Goal: Information Seeking & Learning: Learn about a topic

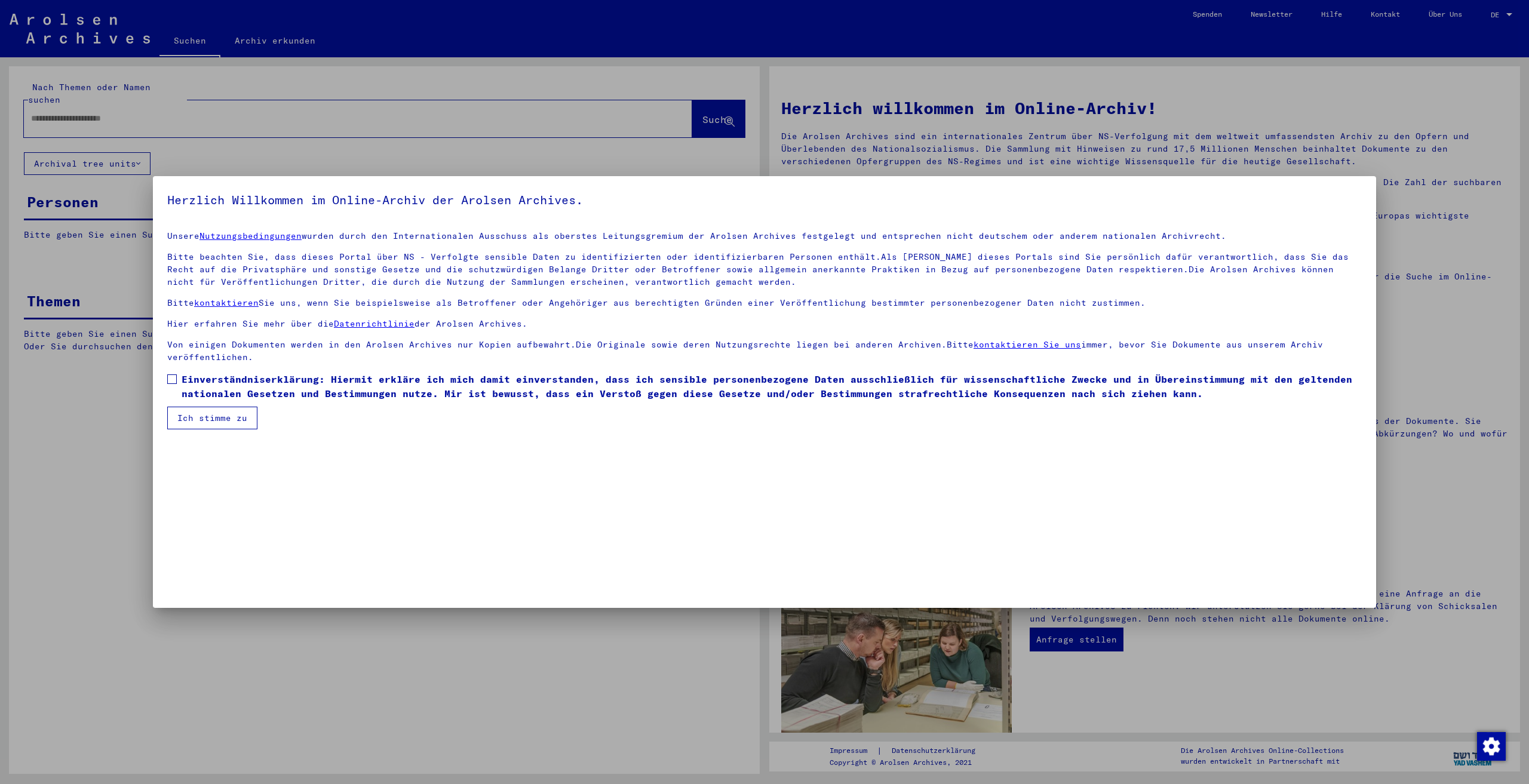
click at [172, 377] on span at bounding box center [171, 378] width 9 height 9
click at [201, 423] on button "Ich stimme zu" at bounding box center [212, 417] width 90 height 23
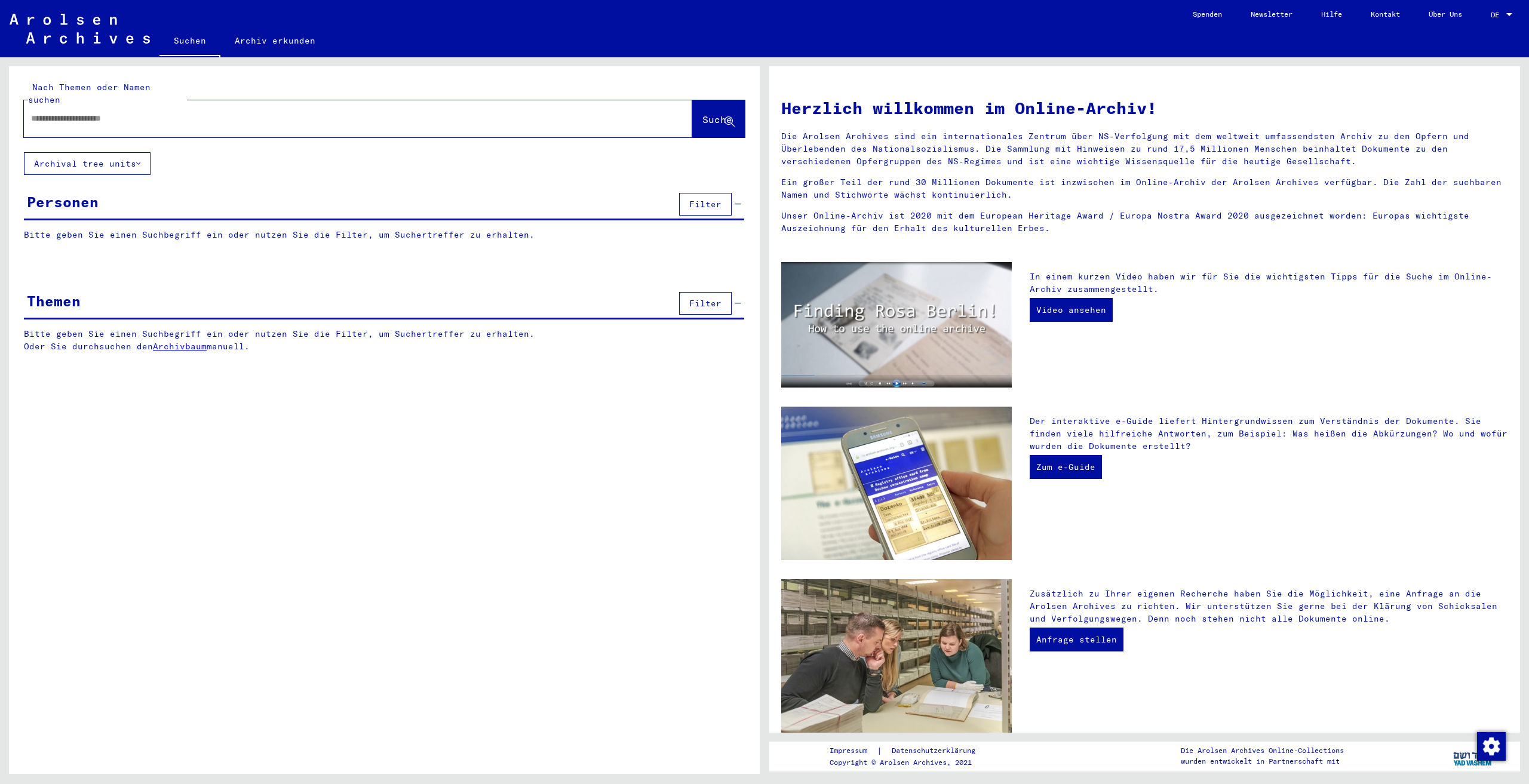
click at [139, 160] on icon at bounding box center [137, 164] width 4 height 8
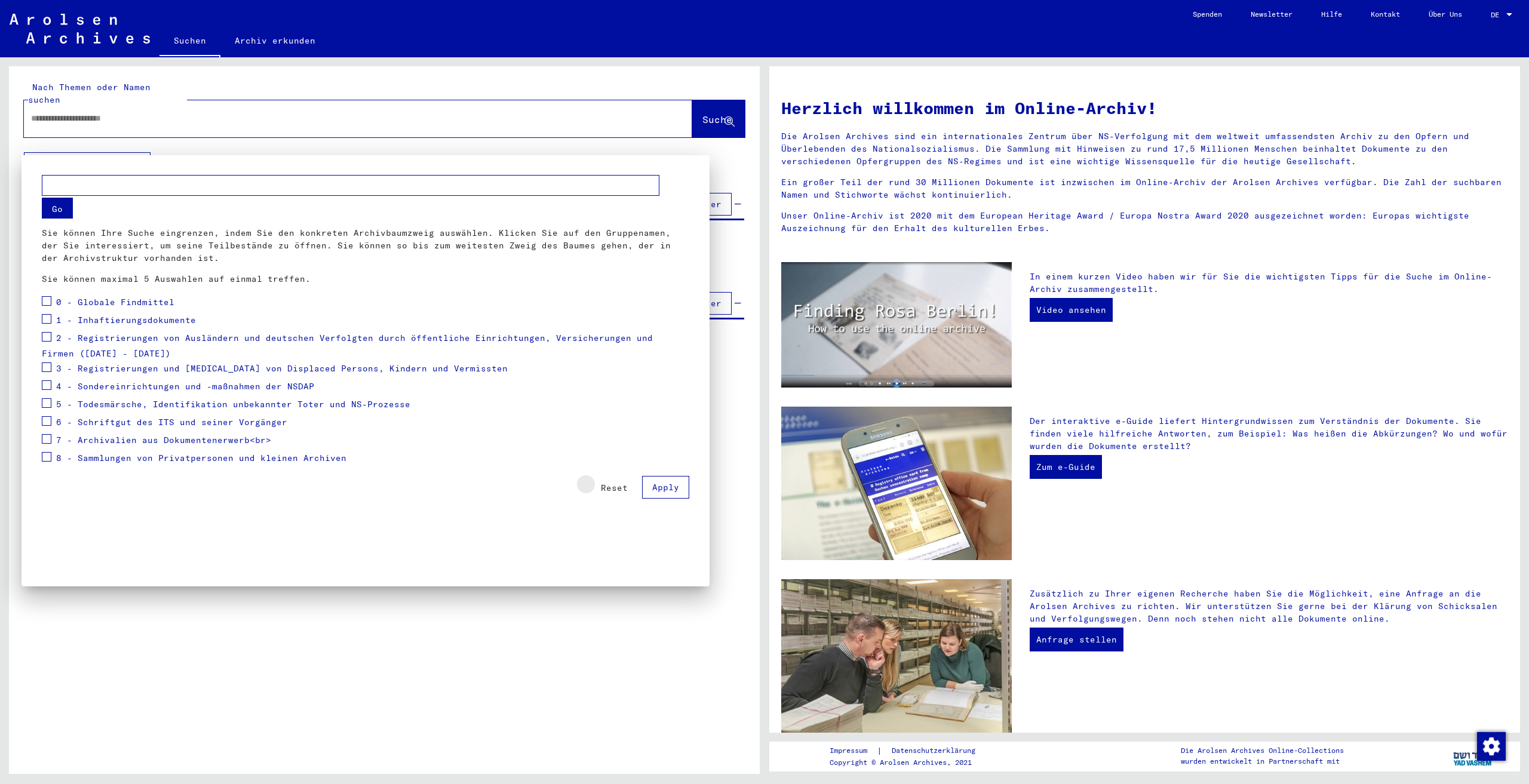
click at [624, 490] on span "Reset" at bounding box center [614, 488] width 27 height 11
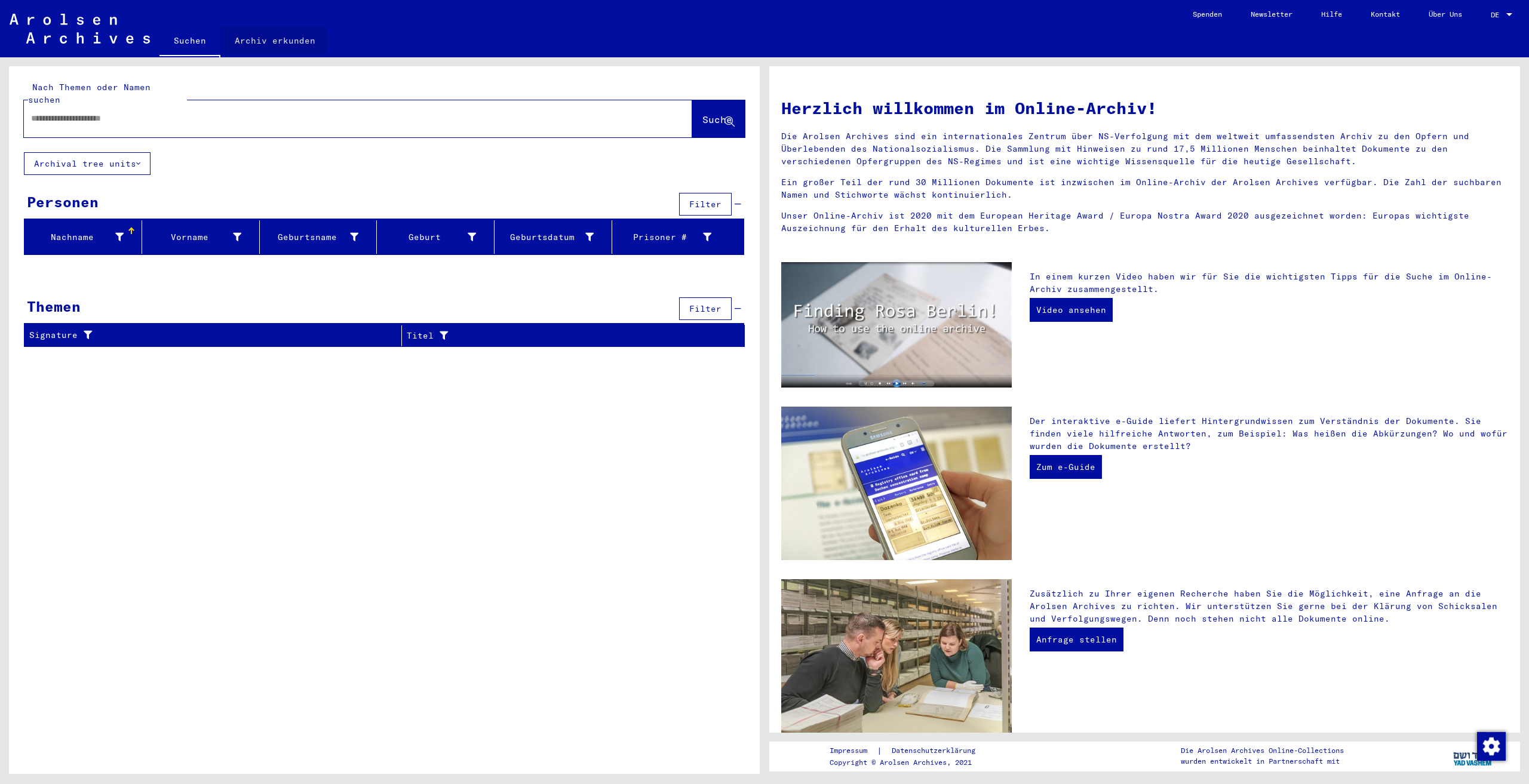
click at [249, 41] on link "Archiv erkunden" at bounding box center [275, 41] width 109 height 29
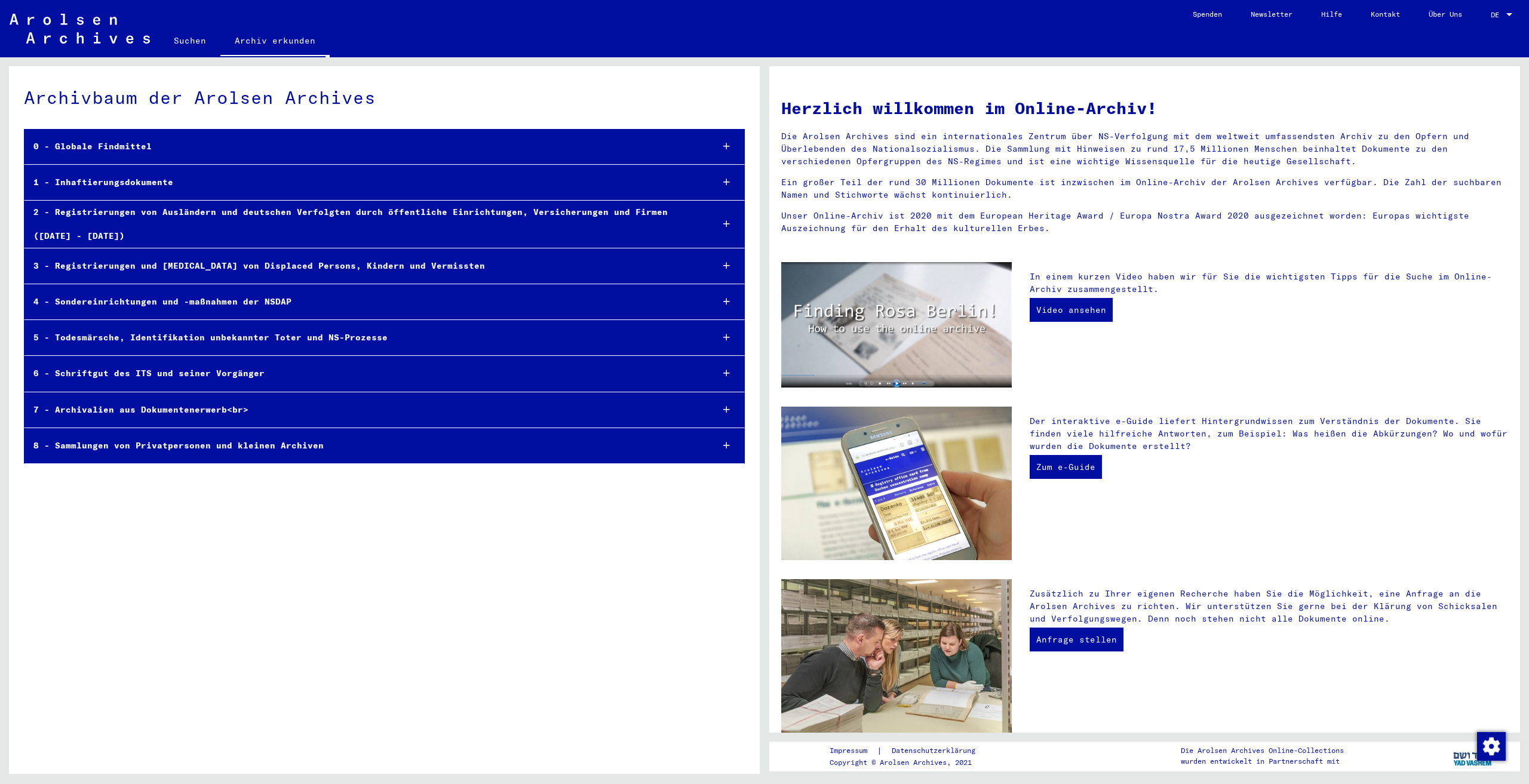
click at [126, 186] on div "1 - Inhaftierungsdokumente" at bounding box center [364, 182] width 679 height 23
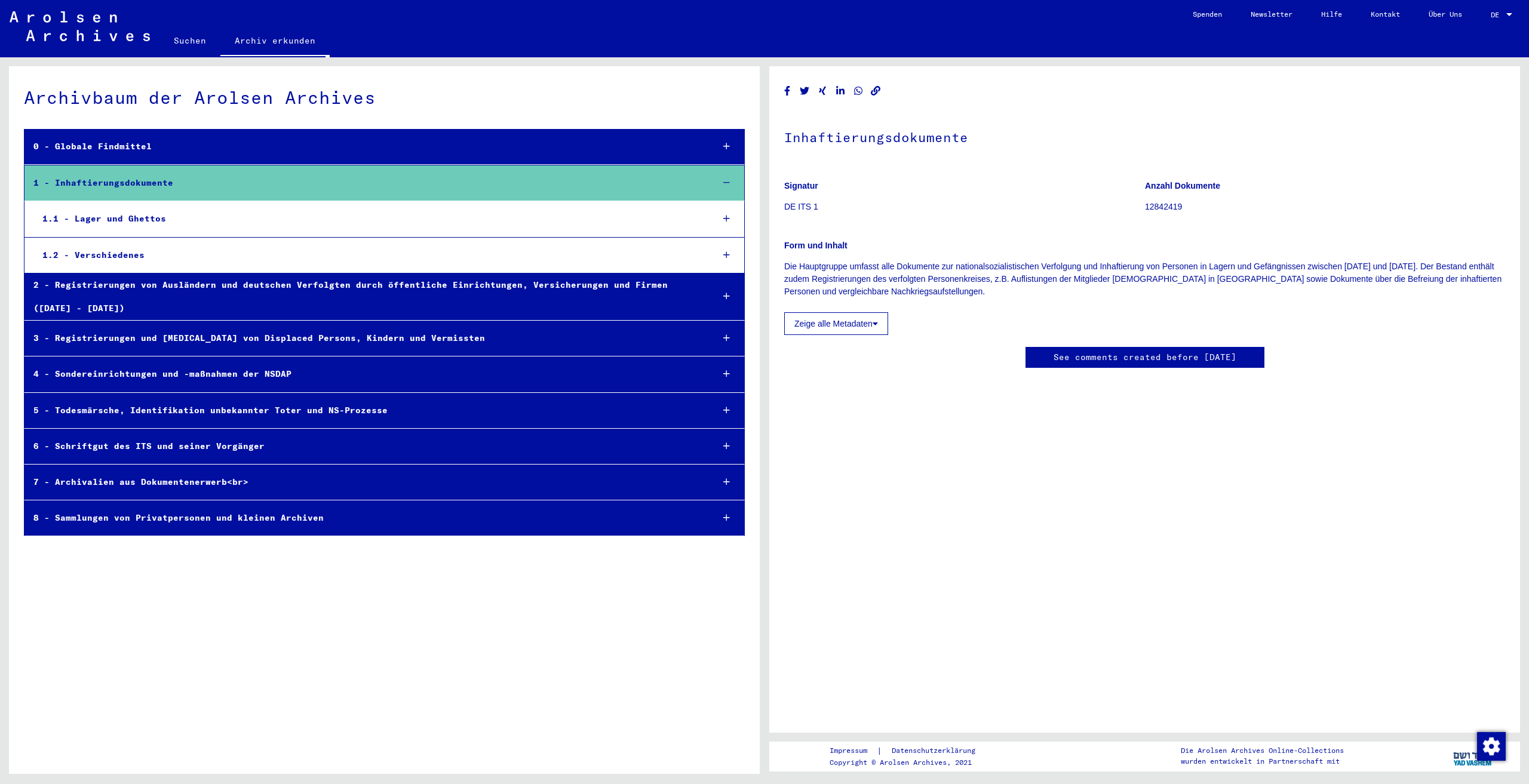
click at [120, 216] on div "1.1 - Lager und Ghettos" at bounding box center [367, 218] width 669 height 23
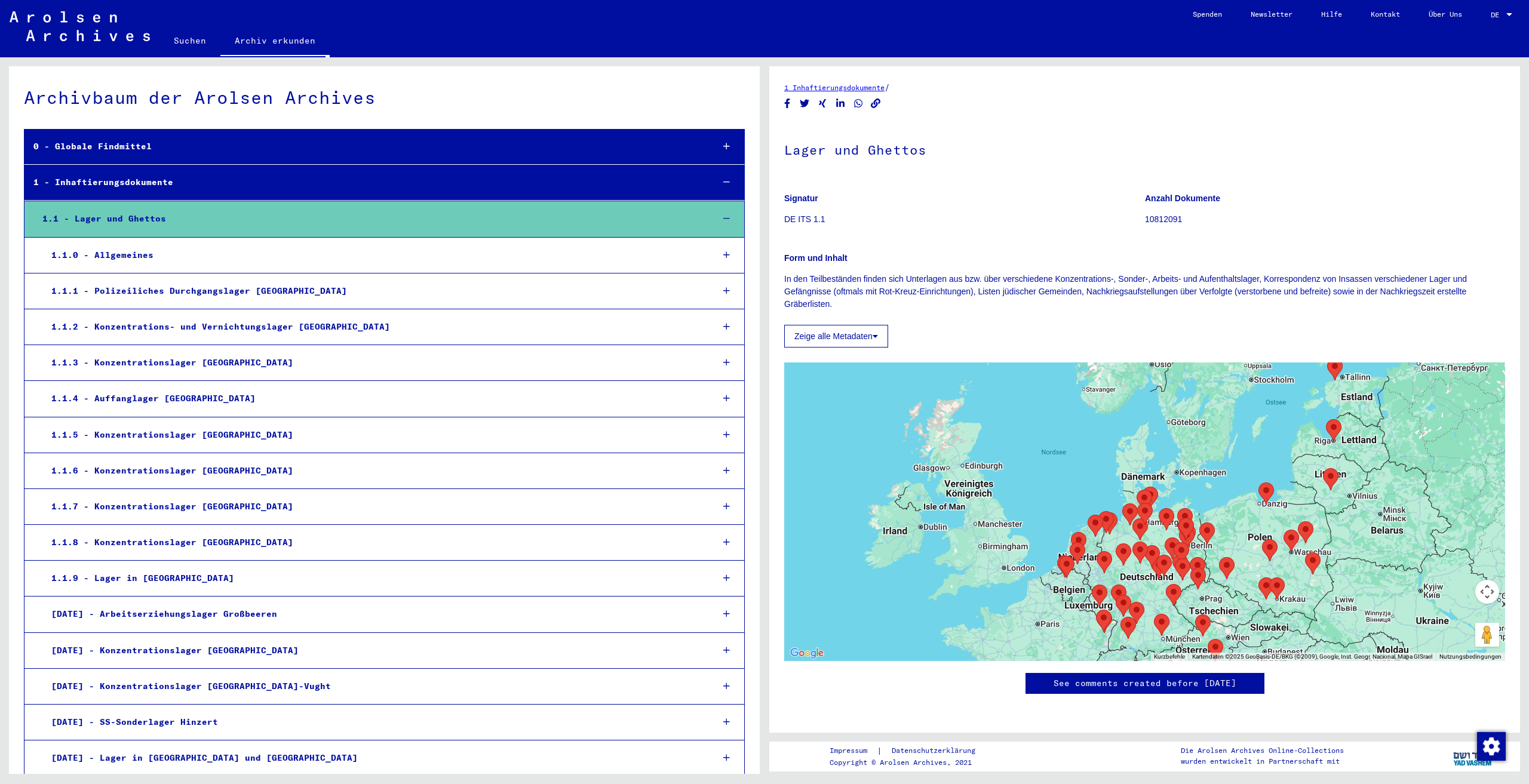
click at [116, 445] on mat-tree-node "1.1.5 - Konzentrationslager [GEOGRAPHIC_DATA]" at bounding box center [384, 435] width 721 height 36
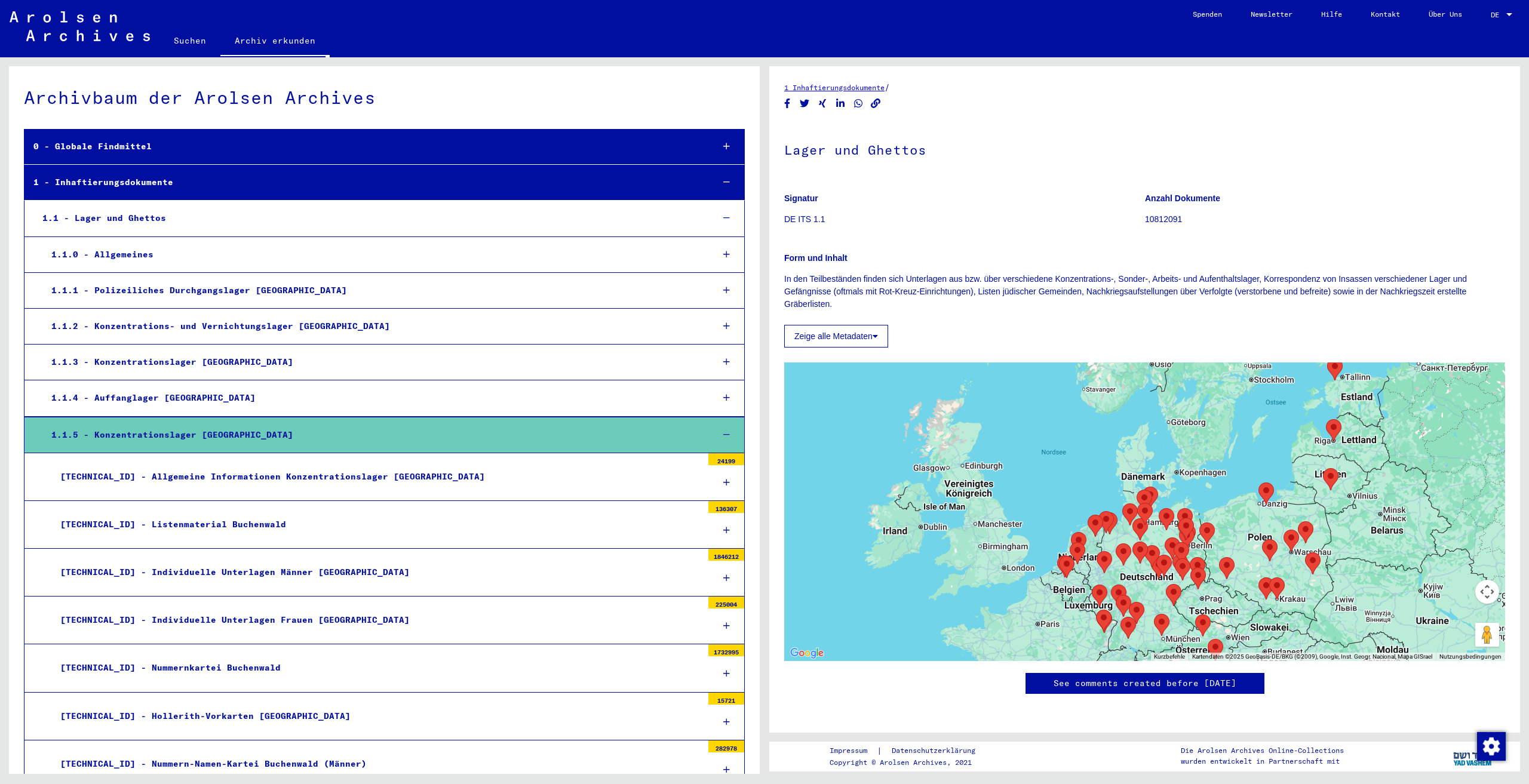
click at [137, 485] on div "[TECHNICAL_ID] - Allgemeine Informationen Konzentrationslager [GEOGRAPHIC_DATA]" at bounding box center [377, 476] width 651 height 23
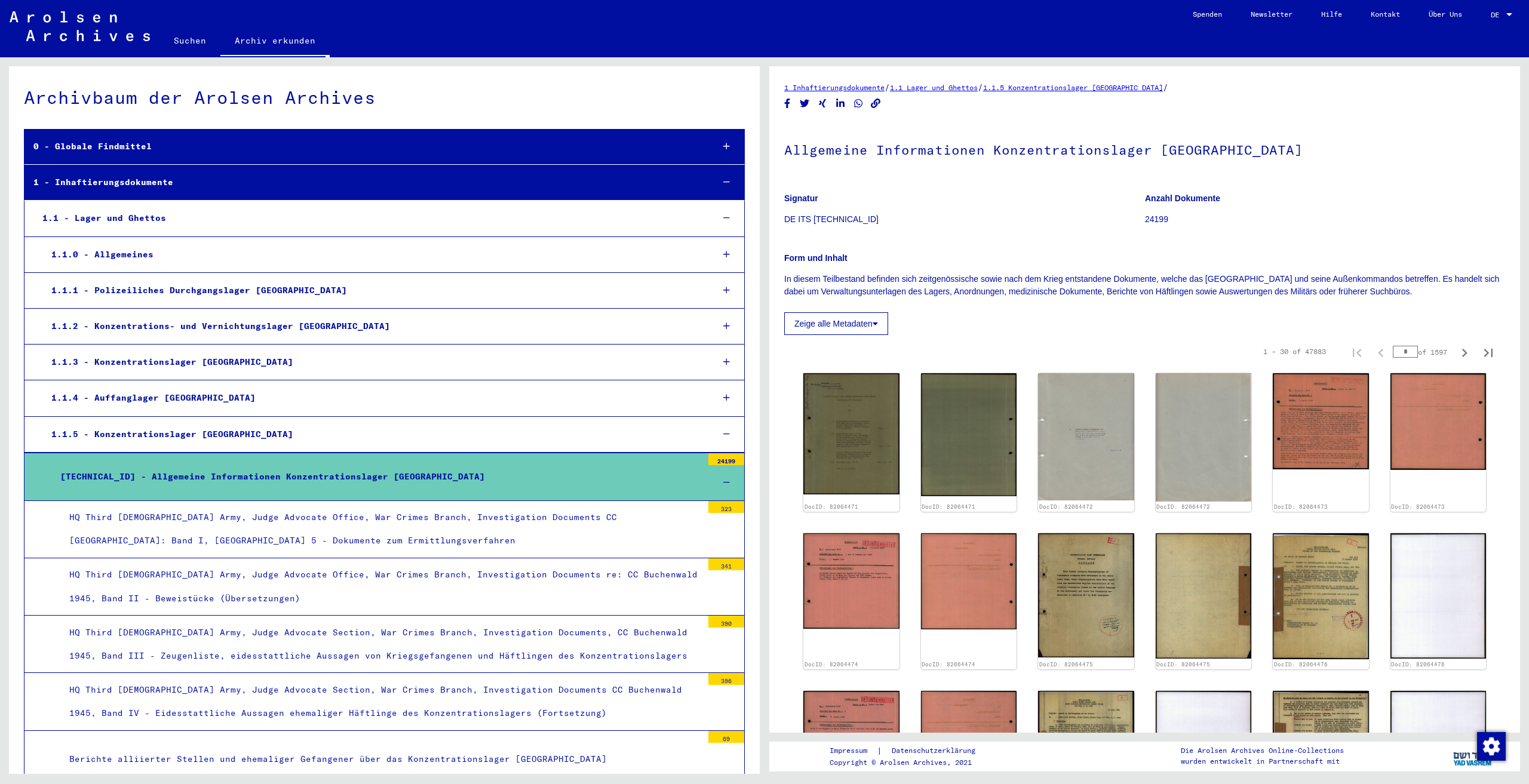
click at [453, 523] on div "HQ Third [DEMOGRAPHIC_DATA] Army, Judge Advocate Office, War Crimes Branch, Inv…" at bounding box center [381, 529] width 642 height 47
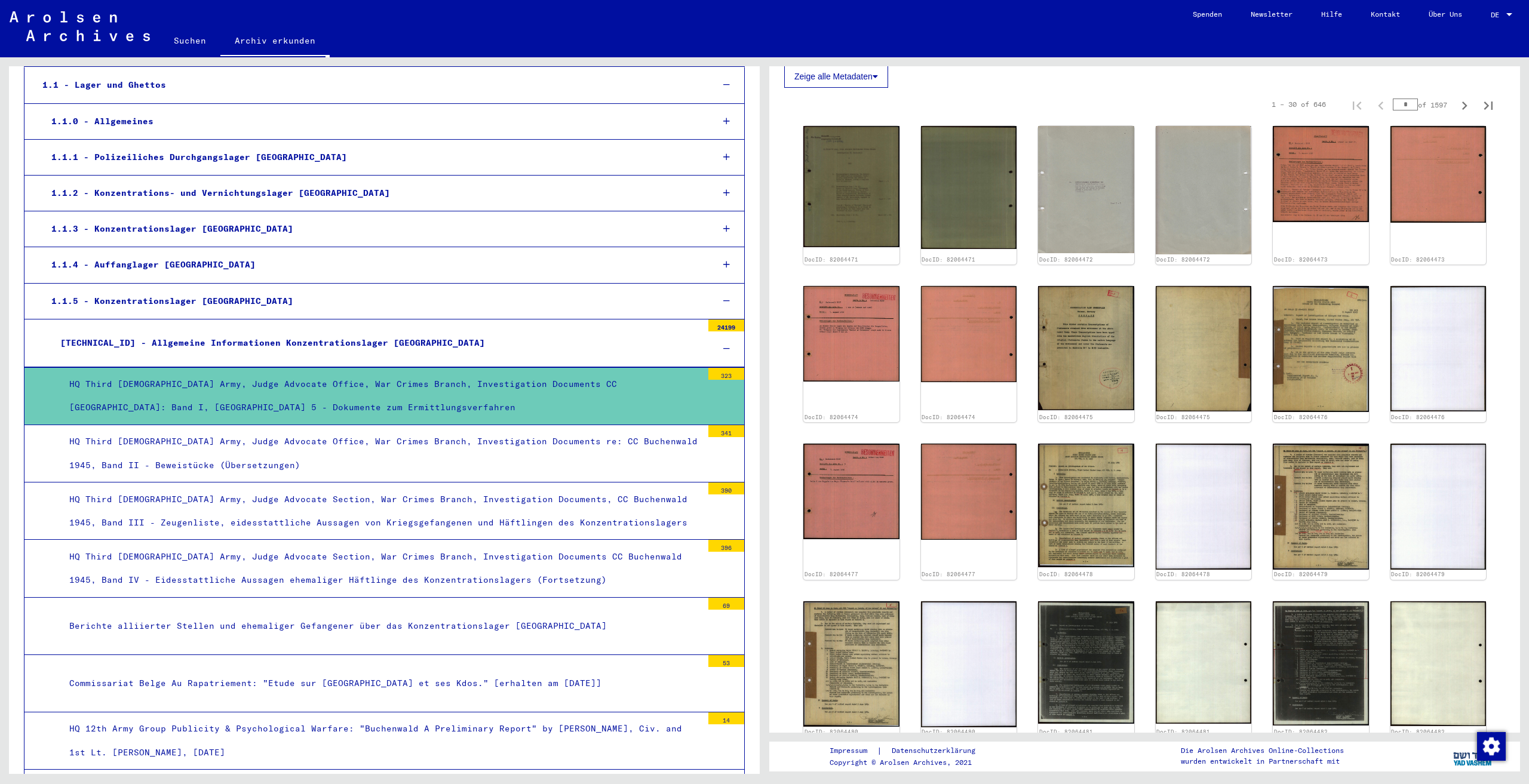
scroll to position [239, 0]
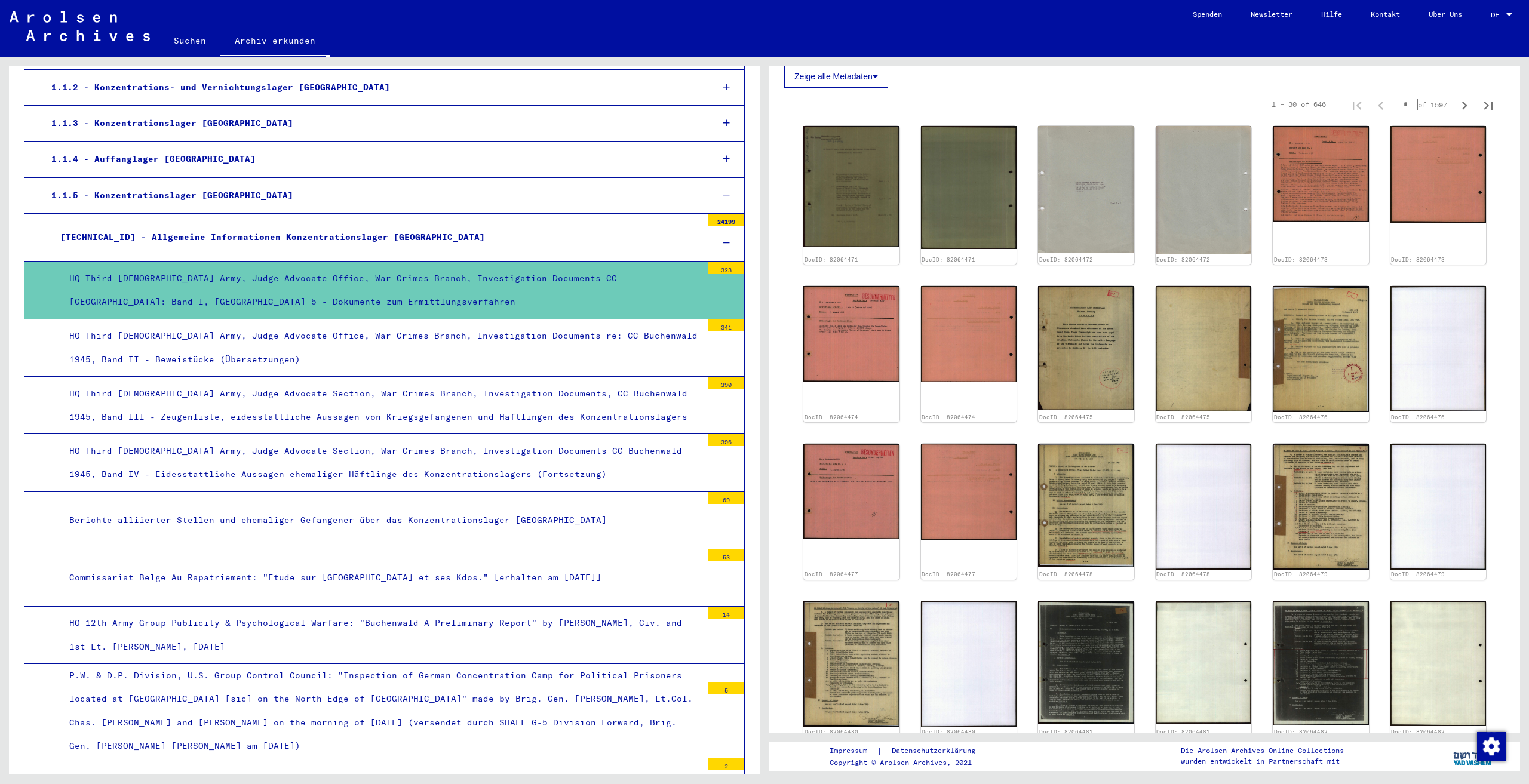
click at [423, 518] on div "Berichte alliierter Stellen und ehemaliger Gefangener über das Konzentrationsla…" at bounding box center [381, 520] width 642 height 23
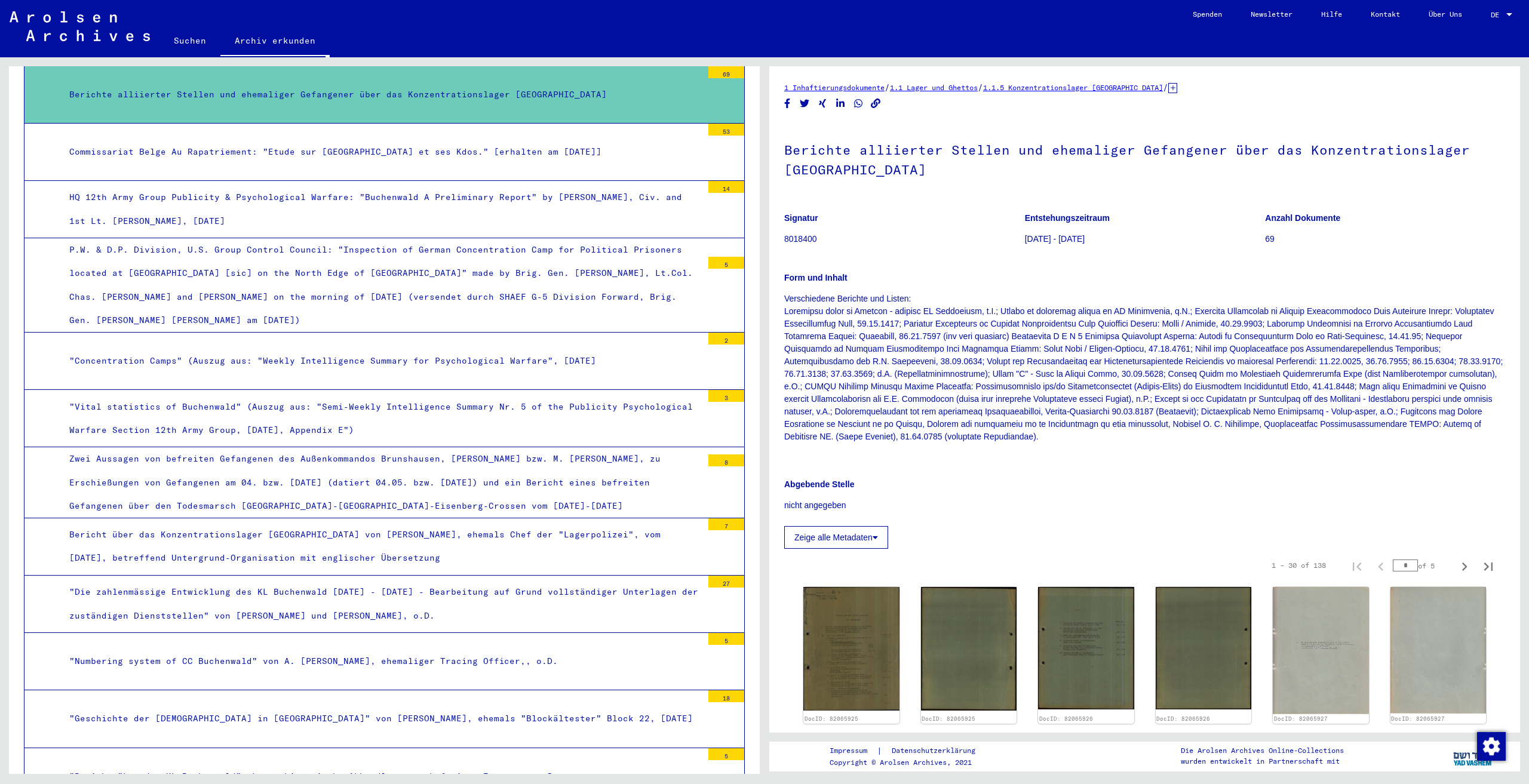
scroll to position [717, 0]
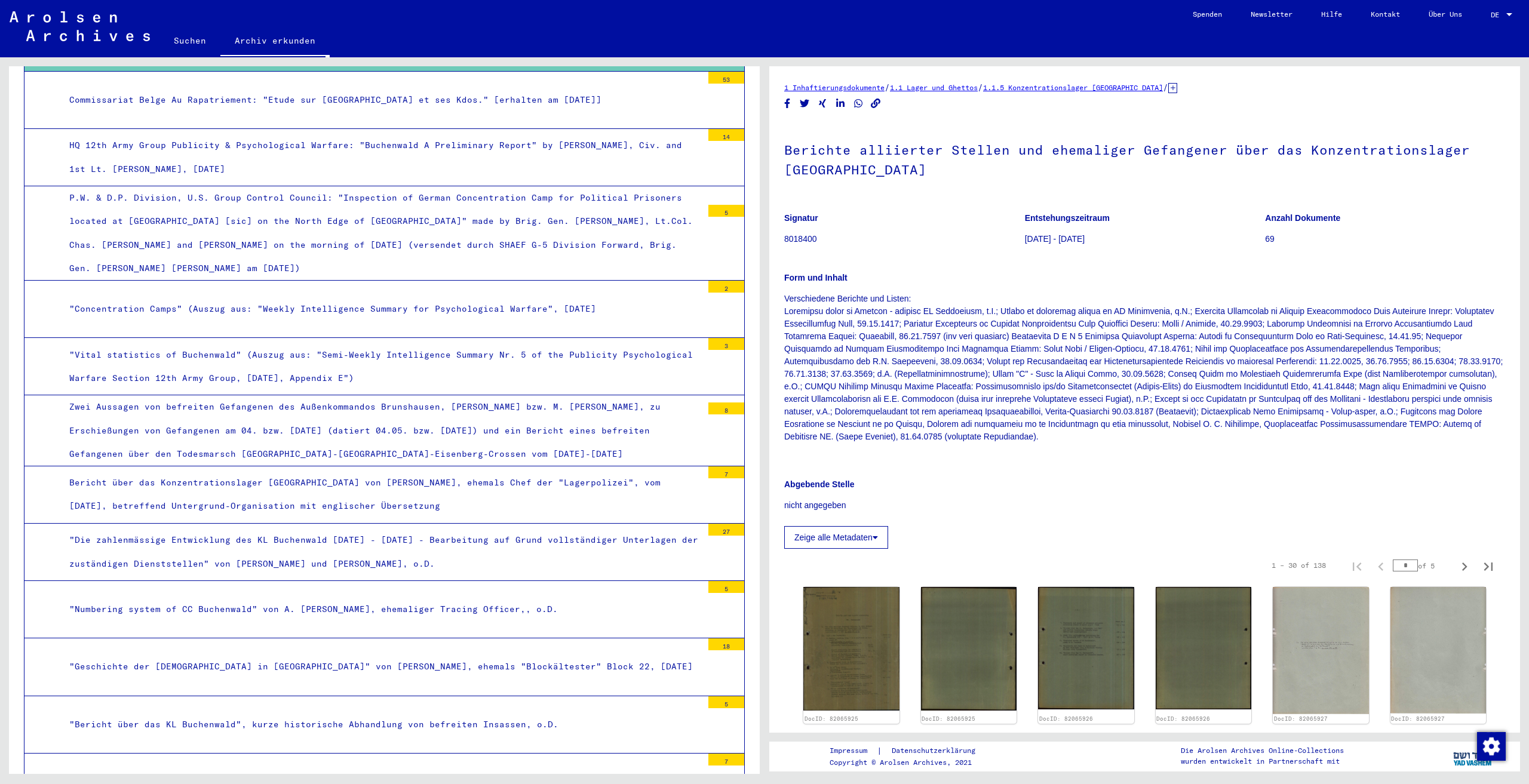
click at [434, 490] on div "Bericht über das Konzentrationslager [GEOGRAPHIC_DATA] von [PERSON_NAME], ehema…" at bounding box center [381, 494] width 642 height 47
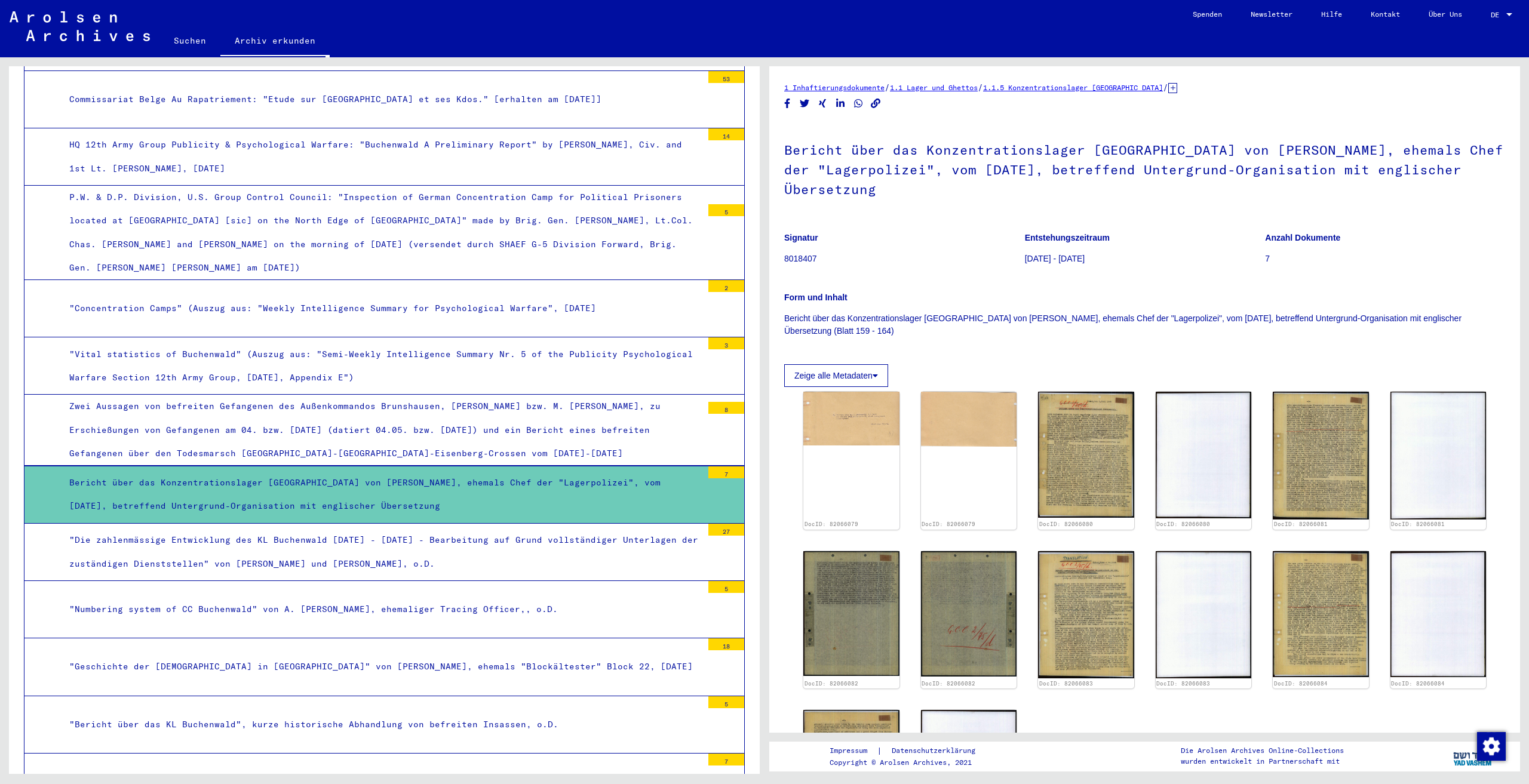
click at [105, 25] on img at bounding box center [79, 25] width 140 height 30
